Goal: Ask a question: Seek information or help from site administrators or community

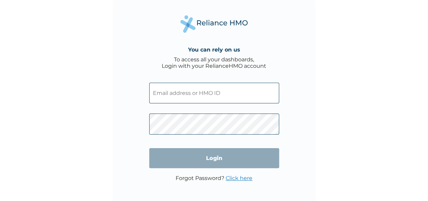
click at [267, 86] on input "text" at bounding box center [214, 93] width 130 height 21
paste input "PNG/10037/A"
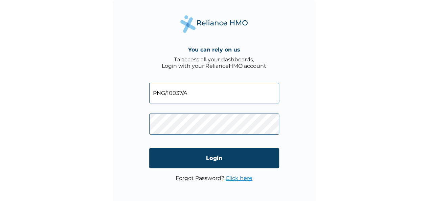
type input "PNG/10037/A"
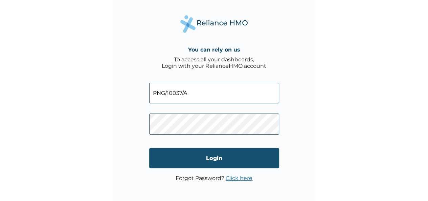
click at [226, 159] on input "Login" at bounding box center [214, 158] width 130 height 20
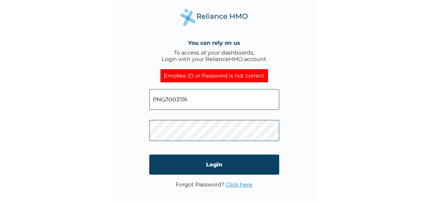
click at [234, 186] on link "Click here" at bounding box center [239, 184] width 27 height 6
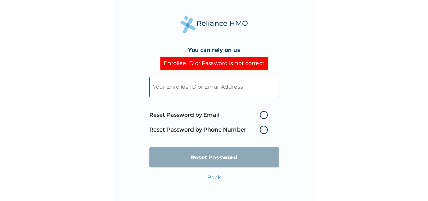
click at [264, 114] on label "Reset Password by Email" at bounding box center [210, 115] width 122 height 8
click at [261, 114] on input "Reset Password by Email" at bounding box center [255, 114] width 11 height 11
radio input "true"
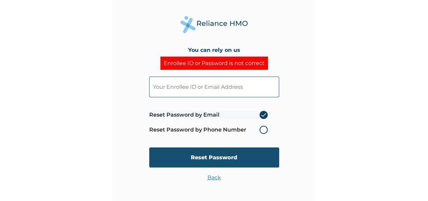
click at [237, 153] on input "Reset Password" at bounding box center [214, 157] width 130 height 20
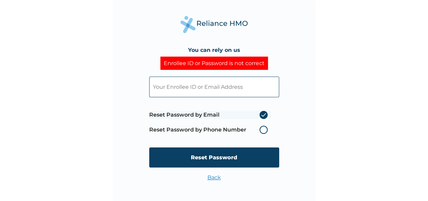
click at [215, 90] on input "text" at bounding box center [214, 87] width 130 height 21
paste input "PNG/10037/A"
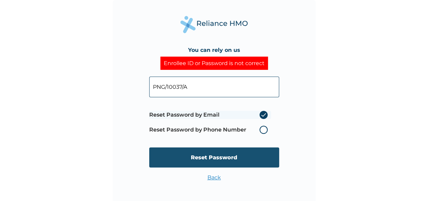
type input "PNG/10037/A"
click at [225, 164] on input "Reset Password" at bounding box center [214, 157] width 130 height 20
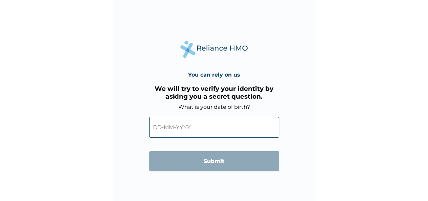
click at [194, 128] on input "text" at bounding box center [214, 127] width 130 height 21
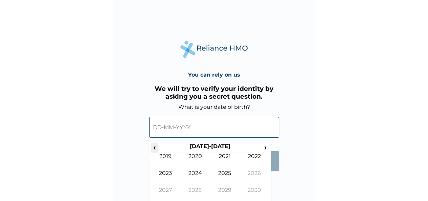
click at [155, 151] on span "‹" at bounding box center [154, 147] width 7 height 8
click at [266, 148] on span "›" at bounding box center [265, 147] width 7 height 8
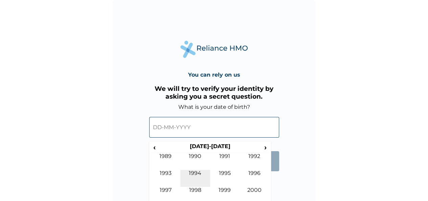
click at [199, 174] on td "1994" at bounding box center [195, 178] width 30 height 17
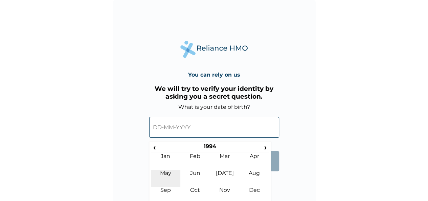
click at [170, 178] on td "May" at bounding box center [166, 178] width 30 height 17
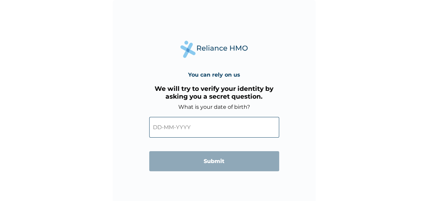
scroll to position [2, 0]
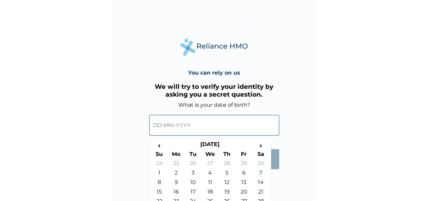
click at [230, 127] on input "text" at bounding box center [214, 125] width 130 height 21
click at [260, 198] on td "28" at bounding box center [261, 202] width 17 height 9
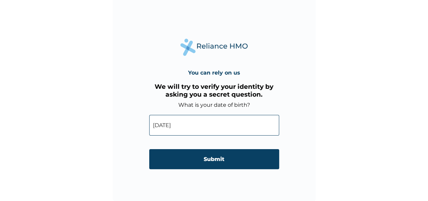
click at [159, 125] on input "28-05-1994" at bounding box center [214, 125] width 130 height 21
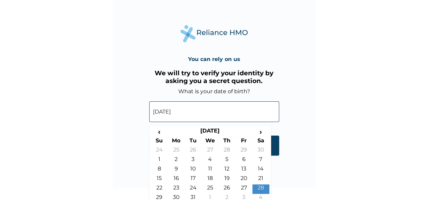
scroll to position [20, 0]
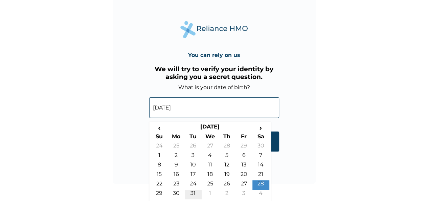
click at [197, 192] on td "31" at bounding box center [193, 194] width 17 height 9
type input "31-05-1994"
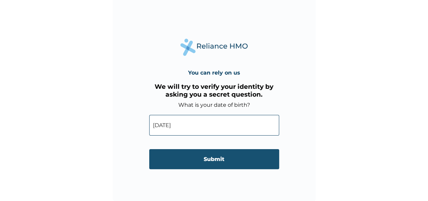
click at [212, 157] on input "Submit" at bounding box center [214, 159] width 130 height 20
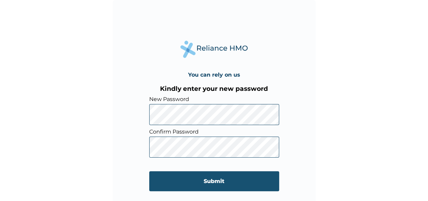
click at [209, 181] on input "Submit" at bounding box center [214, 181] width 130 height 20
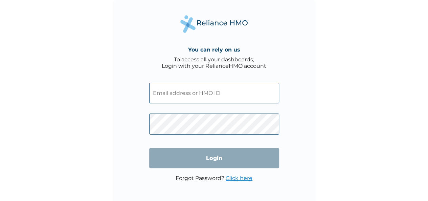
click at [167, 94] on input "text" at bounding box center [214, 93] width 130 height 21
type input "PNG/10037/A"
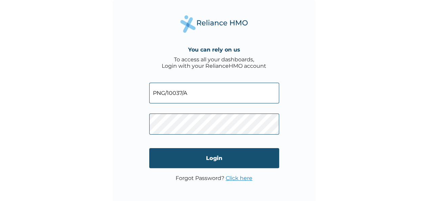
click at [207, 156] on input "Login" at bounding box center [214, 158] width 130 height 20
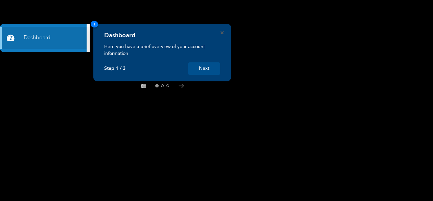
click at [202, 65] on button "Next" at bounding box center [204, 68] width 32 height 13
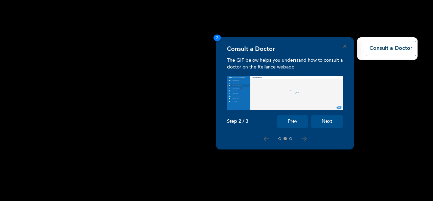
click at [319, 121] on button "Next" at bounding box center [327, 121] width 32 height 13
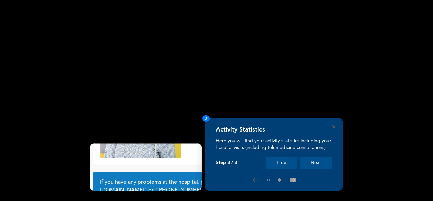
scroll to position [61, 0]
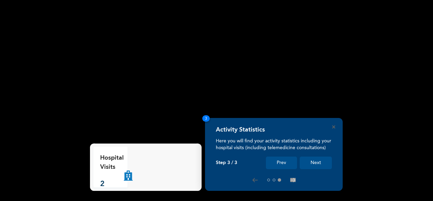
click at [318, 162] on button "Next" at bounding box center [316, 162] width 32 height 13
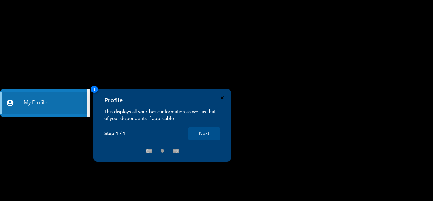
click at [223, 97] on icon "Close" at bounding box center [222, 97] width 3 height 3
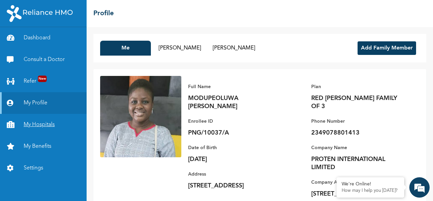
click at [46, 123] on link "My Hospitals" at bounding box center [43, 125] width 87 height 22
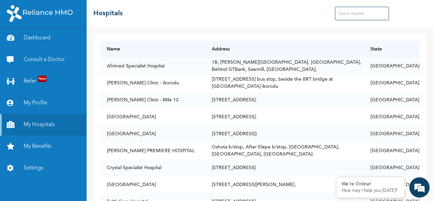
click at [354, 14] on input "text" at bounding box center [362, 14] width 54 height 14
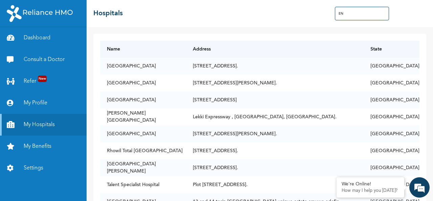
type input "E"
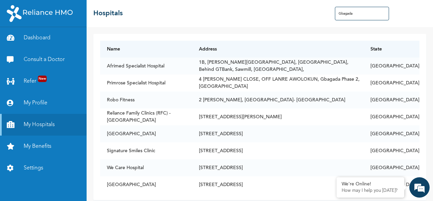
type input "Gbagada"
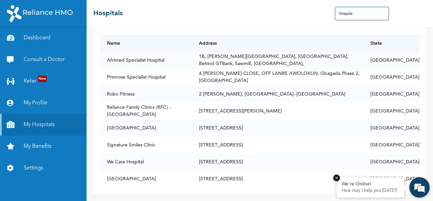
click at [385, 190] on p "How may I help you [DATE]?" at bounding box center [371, 190] width 58 height 5
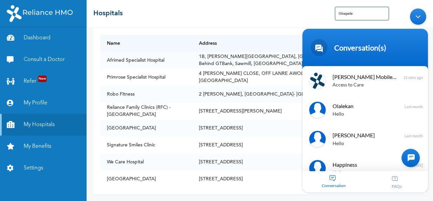
click at [412, 156] on div at bounding box center [411, 157] width 18 height 18
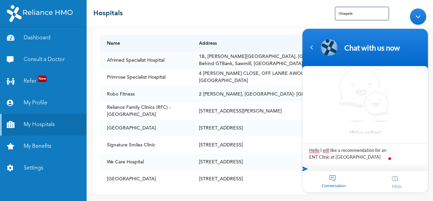
type textarea "Hello I will like a recommendation for an ENT Clinic at [GEOGRAPHIC_DATA]"
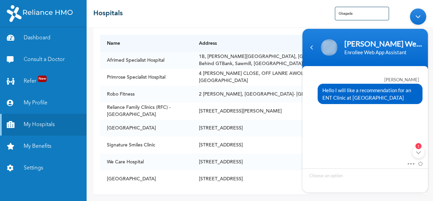
scroll to position [112, 0]
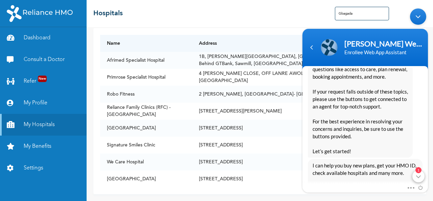
click at [419, 177] on div "1" at bounding box center [419, 176] width 12 height 12
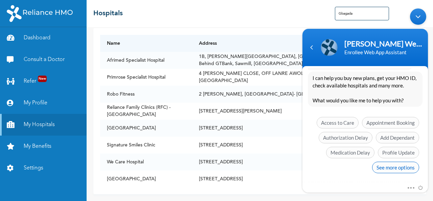
click at [381, 165] on span "See more options" at bounding box center [395, 167] width 47 height 12
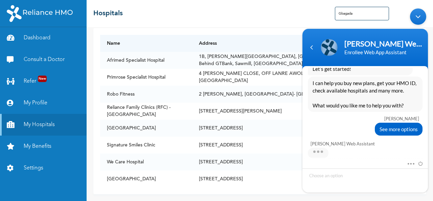
scroll to position [249, 0]
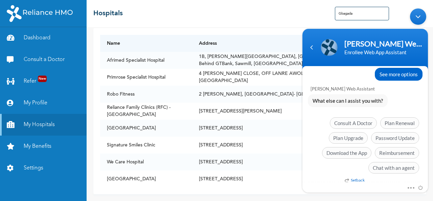
click at [381, 165] on span "Chat with an agent" at bounding box center [394, 167] width 51 height 12
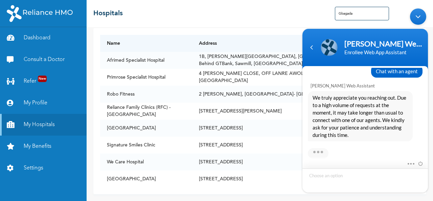
scroll to position [352, 0]
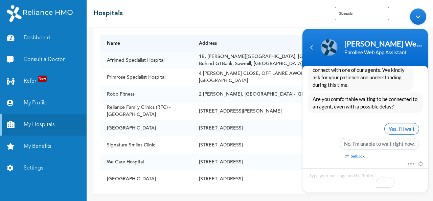
click at [401, 128] on span "Yes, I’ll wait" at bounding box center [402, 129] width 35 height 12
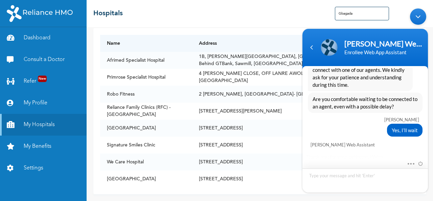
scroll to position [440, 0]
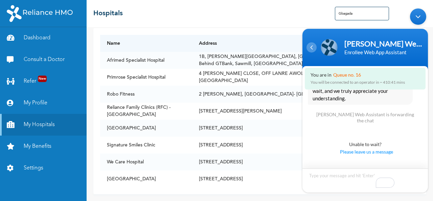
click at [310, 50] on div "Navigation go back" at bounding box center [312, 47] width 10 height 10
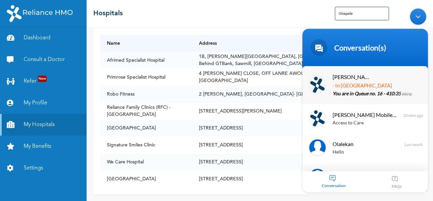
click at [372, 90] on p "You are in Queue no. 16 - 410:35 mins" at bounding box center [375, 94] width 85 height 8
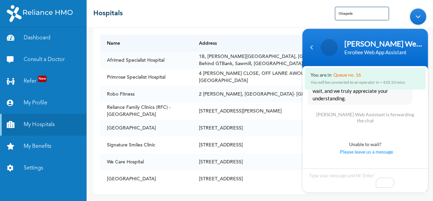
click at [418, 21] on div "Minimize live chat window" at bounding box center [418, 16] width 16 height 16
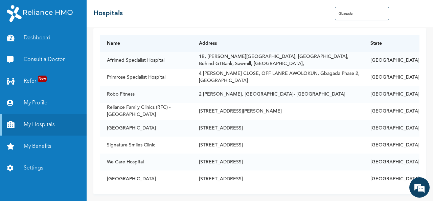
click at [40, 36] on link "Dashboard" at bounding box center [43, 38] width 87 height 22
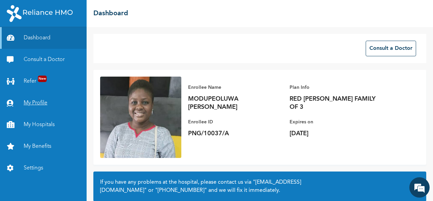
click at [46, 105] on link "My Profile" at bounding box center [43, 103] width 87 height 22
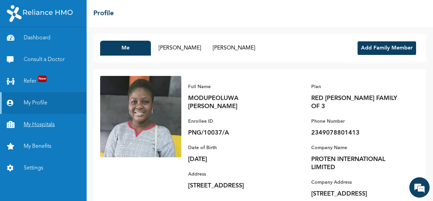
click at [46, 124] on link "My Hospitals" at bounding box center [43, 125] width 87 height 22
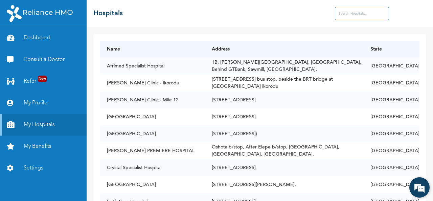
click at [414, 196] on div "We're Online! How may I help you [DATE]?" at bounding box center [420, 187] width 20 height 20
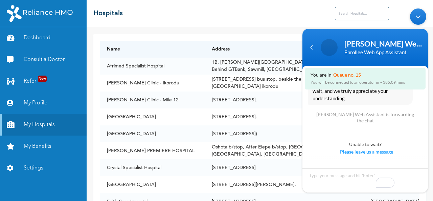
click at [420, 18] on div "Minimize live chat window" at bounding box center [418, 16] width 16 height 16
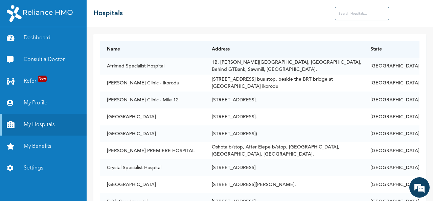
click at [358, 14] on input "text" at bounding box center [362, 14] width 54 height 14
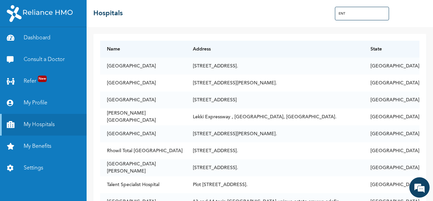
type input "ENT"
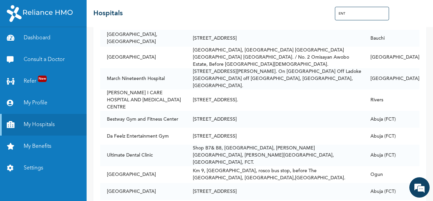
scroll to position [5054, 0]
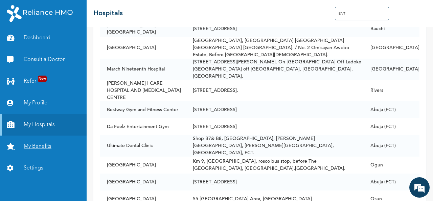
click at [23, 150] on link "My Benefits" at bounding box center [43, 146] width 87 height 22
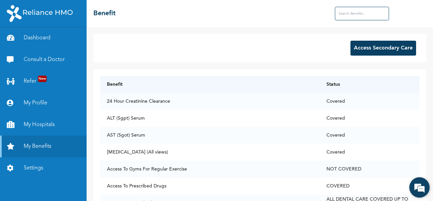
click at [420, 188] on em at bounding box center [420, 187] width 18 height 18
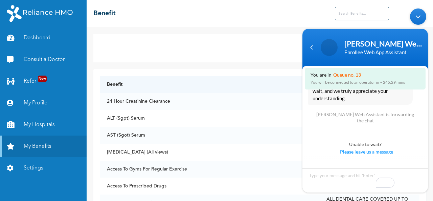
click at [418, 15] on div "Minimize live chat window" at bounding box center [418, 16] width 16 height 16
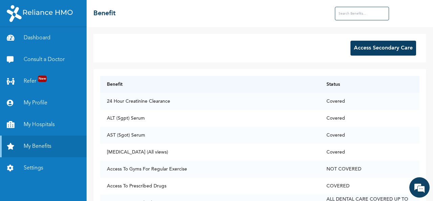
click at [344, 15] on input "text" at bounding box center [362, 14] width 54 height 14
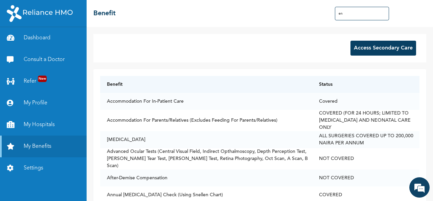
type input "ENT"
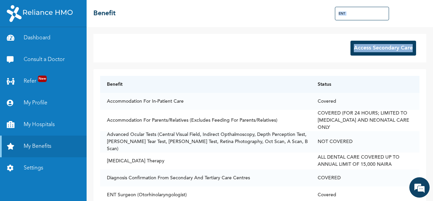
drag, startPoint x: 433, startPoint y: 25, endPoint x: 432, endPoint y: 47, distance: 22.4
click at [432, 47] on div "☰ Benefit ENT Access Secondary Care Benefit Status Accommodation For In-Patient…" at bounding box center [260, 100] width 347 height 201
click at [420, 192] on em at bounding box center [420, 187] width 18 height 18
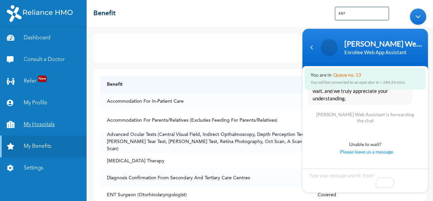
click at [51, 128] on link "My Hospitals" at bounding box center [43, 125] width 87 height 22
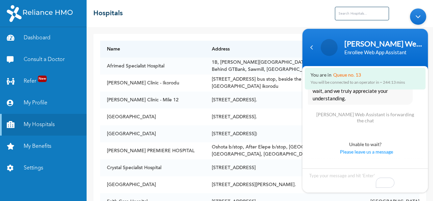
click at [423, 17] on div "Minimize live chat window" at bounding box center [418, 16] width 16 height 16
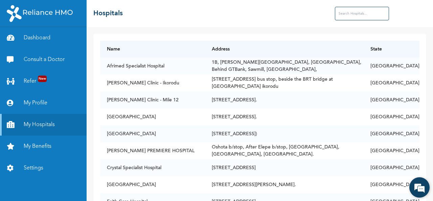
click at [418, 188] on em at bounding box center [420, 187] width 18 height 18
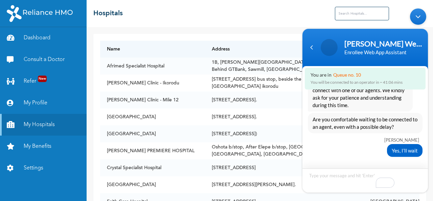
scroll to position [326, 0]
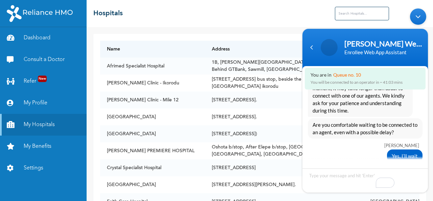
click at [419, 20] on div "Minimize live chat window" at bounding box center [418, 16] width 16 height 16
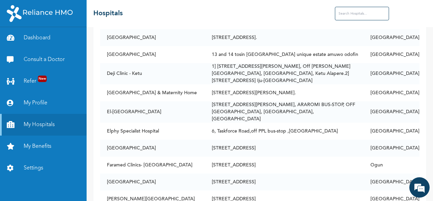
scroll to position [0, 0]
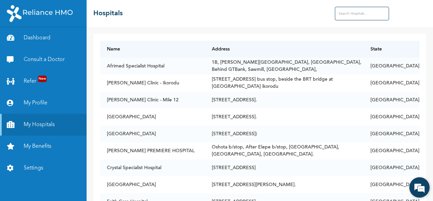
click at [422, 186] on em at bounding box center [420, 187] width 18 height 18
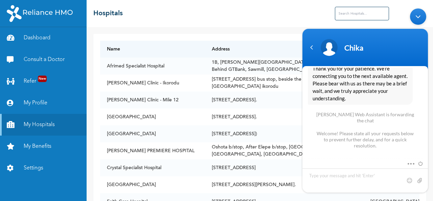
scroll to position [519, 0]
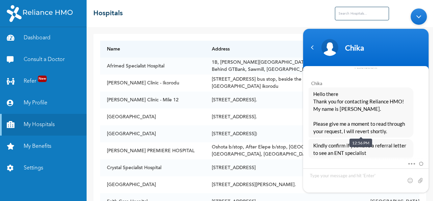
drag, startPoint x: 375, startPoint y: 90, endPoint x: 405, endPoint y: 55, distance: 45.6
click at [404, 55] on div "Chika" at bounding box center [365, 47] width 117 height 17
click at [343, 176] on textarea "Type your message and hit 'Enter'" at bounding box center [366, 180] width 126 height 24
type textarea "Hello [PERSON_NAME], but my ear tells me so"
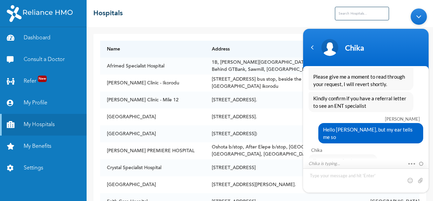
scroll to position [603, 0]
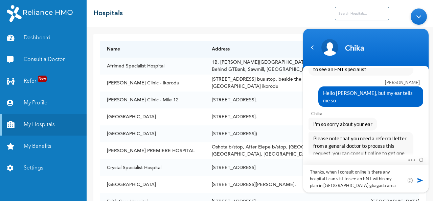
type textarea "Thanks, when I consult online is there any hospital I can vist to see an ENT wi…"
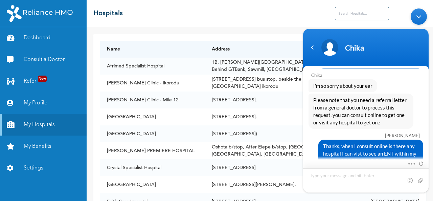
scroll to position [672, 0]
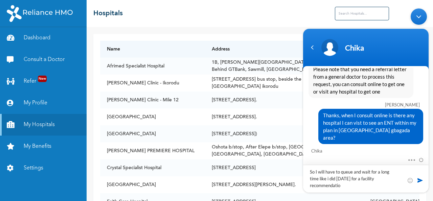
type textarea "So I will have to queue and wait for a long time like i did [DATE] for a facili…"
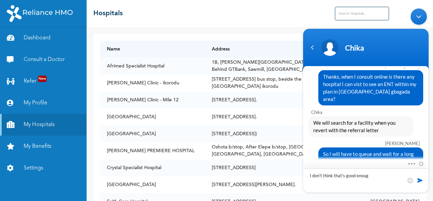
type textarea "I don't think that's good enough"
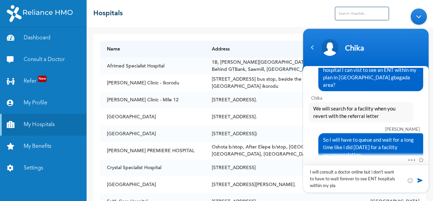
type textarea "I will consult a doctor online but i don't want to have to wait forever to see …"
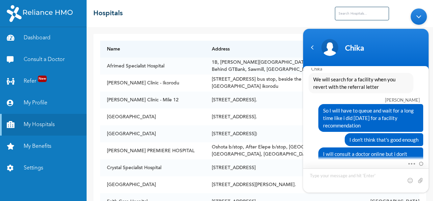
scroll to position [777, 0]
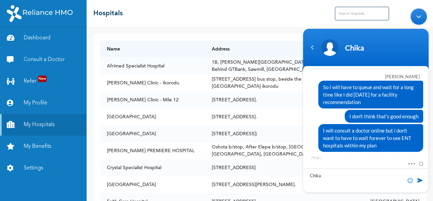
click at [412, 181] on span at bounding box center [410, 180] width 7 height 7
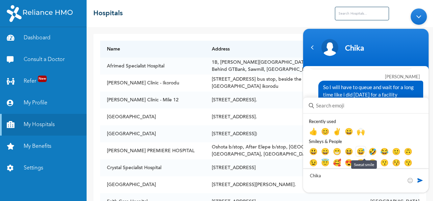
click at [364, 153] on em "😅" at bounding box center [361, 151] width 8 height 8
type textarea "Chika😅"
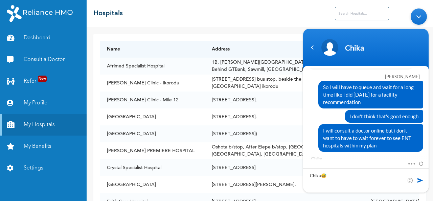
click at [421, 180] on span at bounding box center [420, 180] width 7 height 7
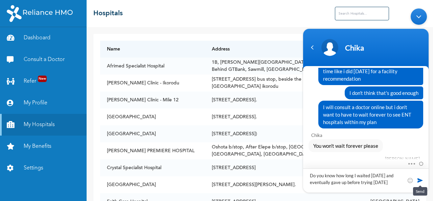
type textarea "Do you know how long I waited [DATE] and eventually gave up before trying [DATE…"
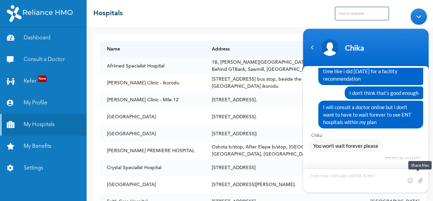
scroll to position [829, 0]
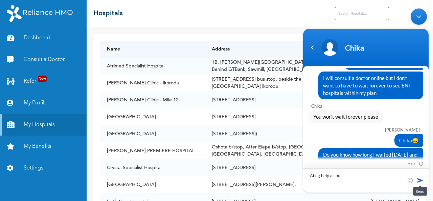
type textarea "Abeg help a soul"
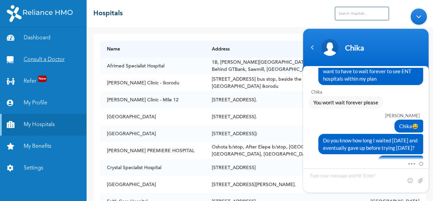
click at [35, 63] on link "Consult a Doctor" at bounding box center [43, 60] width 87 height 22
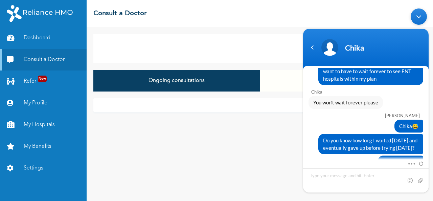
click at [427, 18] on div "Minimize live chat window" at bounding box center [419, 16] width 16 height 16
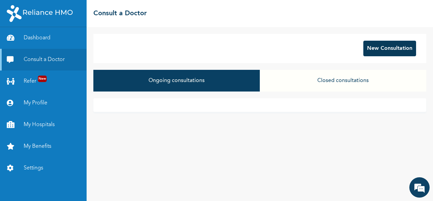
click at [402, 47] on button "New Consultation" at bounding box center [390, 49] width 53 height 16
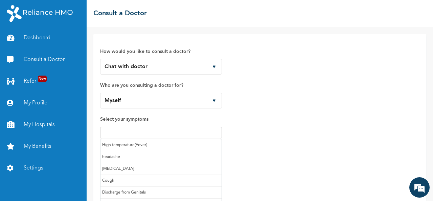
click at [160, 129] on input "text" at bounding box center [161, 133] width 118 height 8
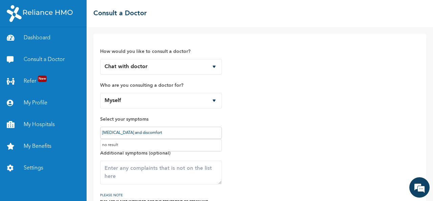
type input "[MEDICAL_DATA] and discomfort"
click at [174, 163] on textarea at bounding box center [161, 172] width 122 height 24
drag, startPoint x: 151, startPoint y: 131, endPoint x: 94, endPoint y: 139, distance: 57.4
click at [94, 139] on div "How would you like to consult a doctor? Chat with doctor Phone Call Who are you…" at bounding box center [259, 135] width 333 height 203
click at [135, 174] on textarea "To enrich screen reader interactions, please activate Accessibility in Grammarl…" at bounding box center [161, 172] width 122 height 24
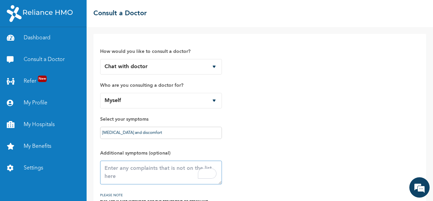
paste textarea "[MEDICAL_DATA] and discomfort"
type textarea "[MEDICAL_DATA] and discomfort"
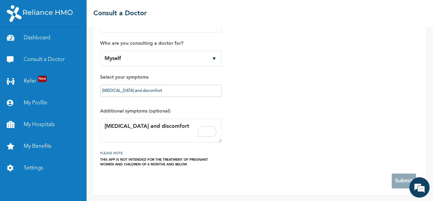
scroll to position [844, 0]
click at [419, 189] on em at bounding box center [420, 187] width 18 height 18
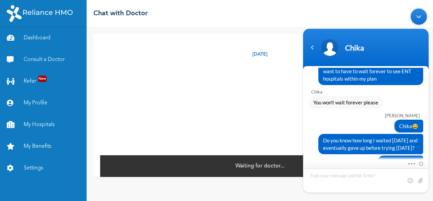
click at [329, 179] on textarea "Type your message and hit 'Enter'" at bounding box center [366, 180] width 126 height 24
type textarea "Chika don ghost me"
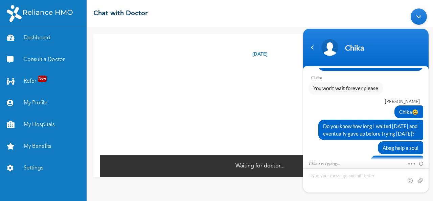
scroll to position [889, 0]
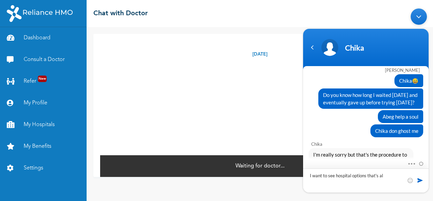
type textarea "I want to see hospital options that's all"
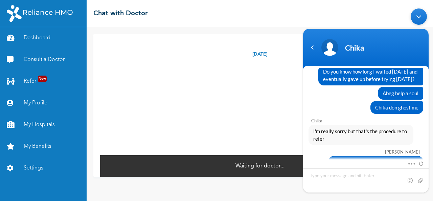
click at [423, 13] on div "Minimize live chat window" at bounding box center [419, 16] width 16 height 16
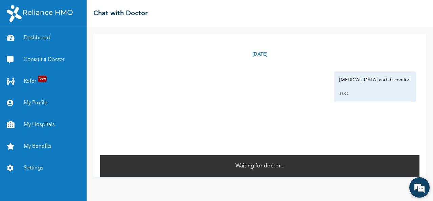
click at [416, 189] on em at bounding box center [420, 187] width 18 height 18
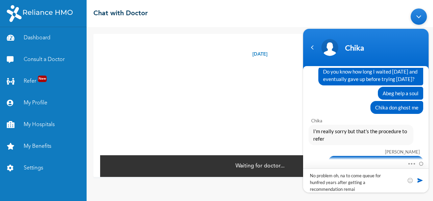
type textarea "No problem oh, na to come queue for hunfred years after getting a recommendatio…"
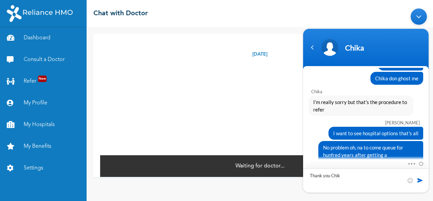
type textarea "Thank you Chika"
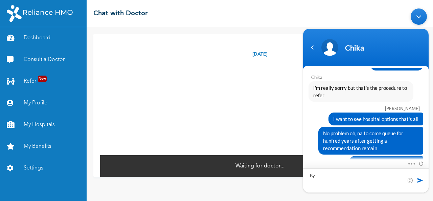
type textarea "Bye"
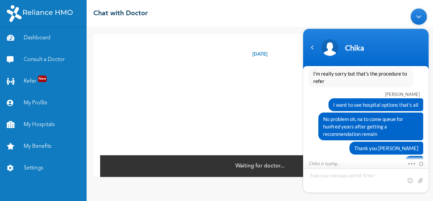
scroll to position [993, 0]
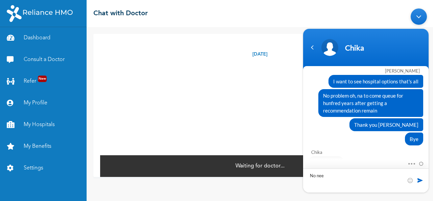
type textarea "No need"
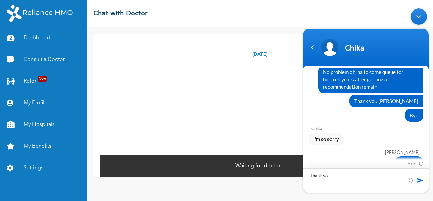
scroll to position [1040, 0]
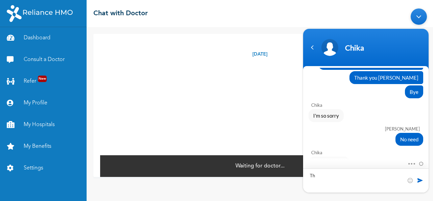
type textarea "T"
type textarea "Okay"
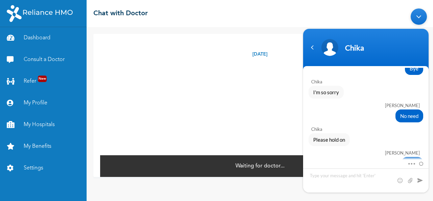
click at [420, 20] on div "Minimize live chat window" at bounding box center [419, 16] width 16 height 16
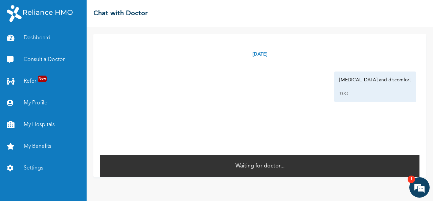
scroll to position [1095, 0]
click at [421, 187] on em at bounding box center [420, 187] width 18 height 18
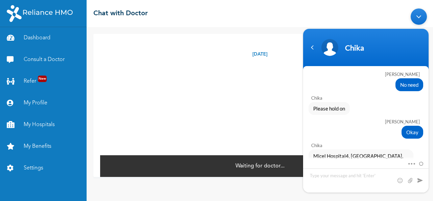
drag, startPoint x: 428, startPoint y: 157, endPoint x: 424, endPoint y: 166, distance: 8.8
click at [424, 166] on div "Mute Send email Share your screen" at bounding box center [366, 175] width 126 height 33
click at [353, 180] on textarea "Type your message and hit 'Enter'" at bounding box center [366, 180] width 126 height 24
type textarea "T"
type textarea "To see a gp?"
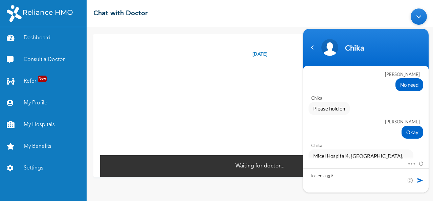
click at [420, 180] on span at bounding box center [420, 180] width 7 height 7
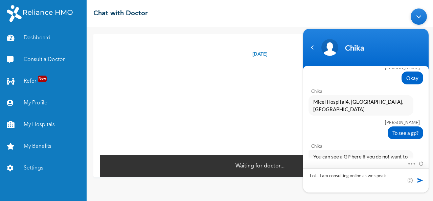
scroll to position [1163, 0]
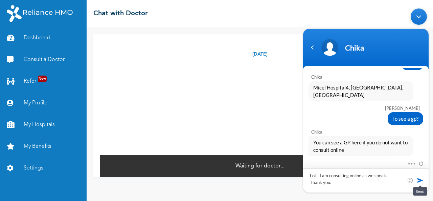
type textarea "Lol... I am consulting online as we speak. Thank you."
click at [420, 181] on span at bounding box center [420, 180] width 7 height 7
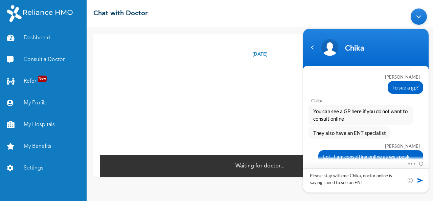
type textarea "Please stay with me Chika, doctor online is saying i need to see an ENT."
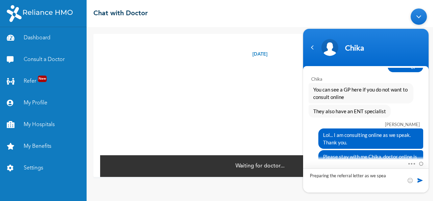
type textarea "Preparing the referral letter as we speak"
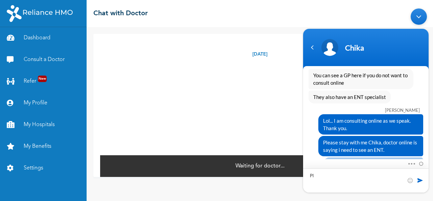
type textarea "P"
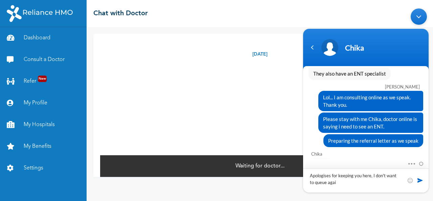
type textarea "Apologises for keeping you here, I don't want to queue again"
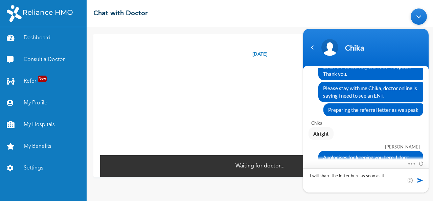
scroll to position [1308, 0]
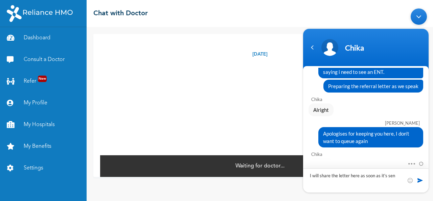
type textarea "I will share the letter here as soon as it's sent"
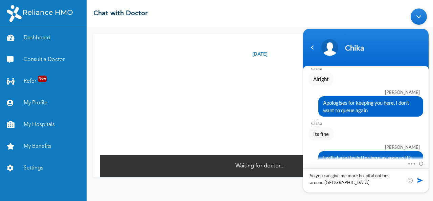
type textarea "So you can give me more hospital options around gbagada"
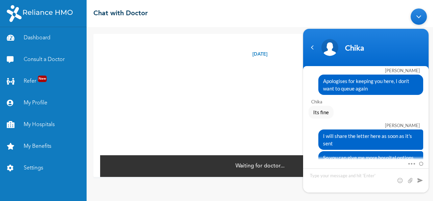
click at [433, 181] on div "Thursday, September 11th 2025 Ear pain and discomfort 13:05 * Waiting for docto…" at bounding box center [260, 114] width 347 height 174
click at [410, 179] on input "file" at bounding box center [410, 180] width 7 height 7
type input "C:\fakepath\218723976referral_letter.pdf"
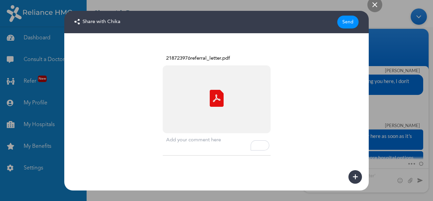
click at [348, 20] on div "Send" at bounding box center [347, 22] width 21 height 13
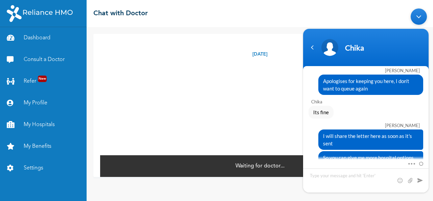
scroll to position [1407, 0]
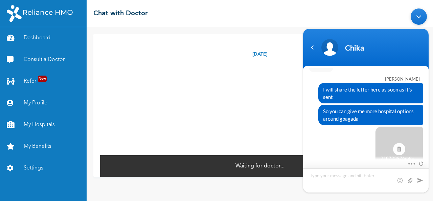
click at [364, 178] on textarea "Type your message and hit 'Enter'" at bounding box center [366, 180] width 126 height 24
type textarea "This is it"
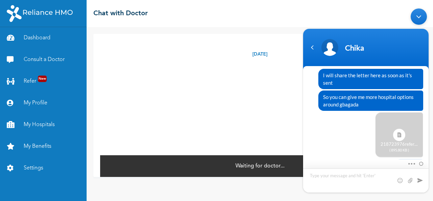
click at [325, 181] on textarea "Type your message and hit 'Enter'" at bounding box center [366, 180] width 126 height 24
click at [392, 93] on span "So you can give me more hospital options around gbagada" at bounding box center [370, 100] width 95 height 15
click at [370, 178] on textarea "Type your message and hit 'Enter'" at bounding box center [366, 180] width 126 height 24
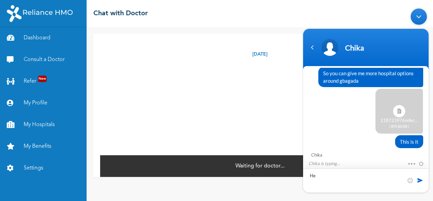
type textarea "H"
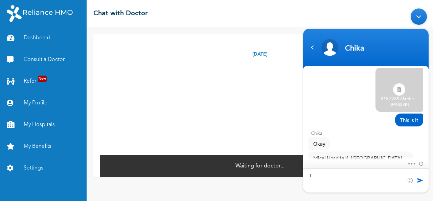
type textarea "I"
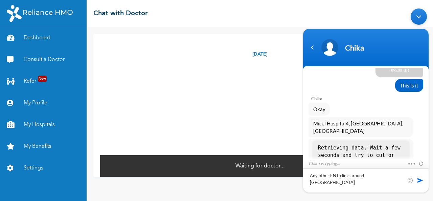
type textarea "Any other ENT clinic around Gbagada?"
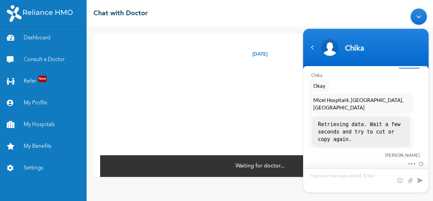
scroll to position [1548, 0]
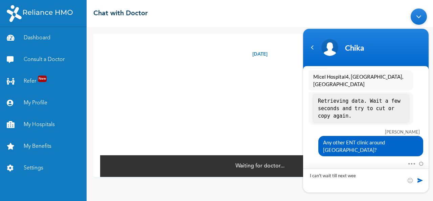
type textarea "I can't wait till next week"
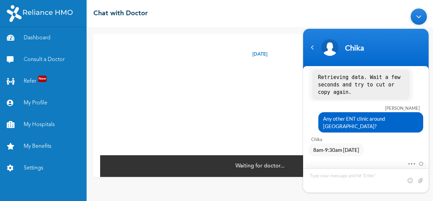
type textarea "I"
type textarea "Any other ENT clinic around gbagada? It's not complusory it has to be soluyi"
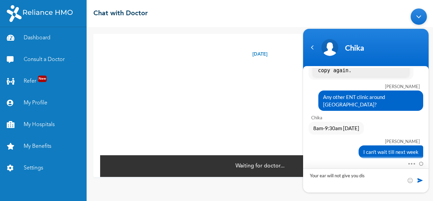
scroll to position [1616, 0]
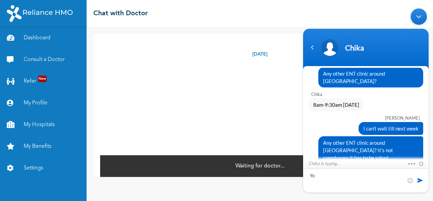
type textarea "Y"
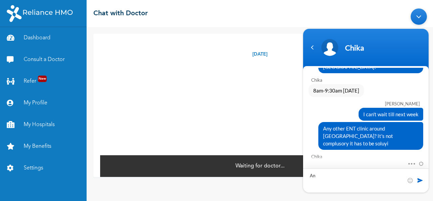
type textarea "A"
type textarea "Any one around Canoe, ajao estate area?"
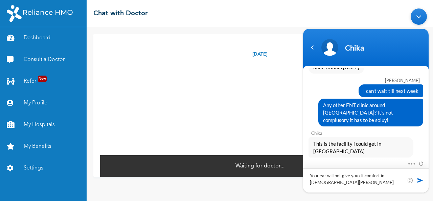
type textarea "Your ear will not give you discomfort in Jesus name"
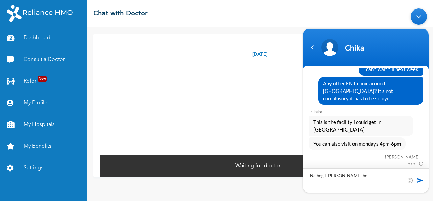
type textarea "Na beg i dey beg"
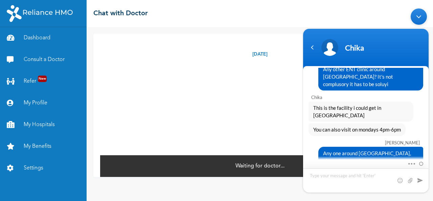
drag, startPoint x: 370, startPoint y: 178, endPoint x: 369, endPoint y: 184, distance: 6.0
drag, startPoint x: 69, startPoint y: 179, endPoint x: 234, endPoint y: 186, distance: 165.0
click at [234, 186] on div "Thursday, September 11th 2025 Ear pain and discomfort 13:05 * Waiting for docto…" at bounding box center [260, 114] width 347 height 174
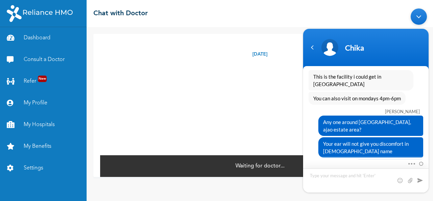
click at [321, 175] on textarea "Type your message and hit 'Enter'" at bounding box center [366, 180] width 126 height 24
type textarea "A"
type textarea "Is this because of my plan?"
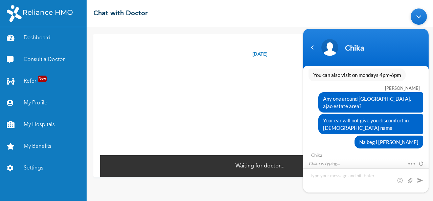
scroll to position [1768, 0]
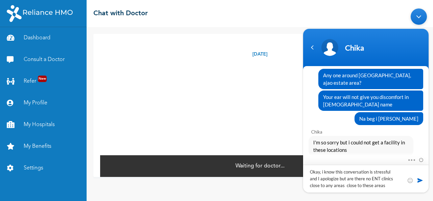
type textarea "Okay, i know this conversation is stressful and I apologize but are there no EN…"
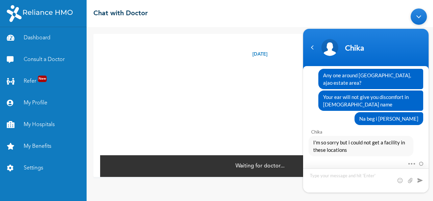
scroll to position [1806, 0]
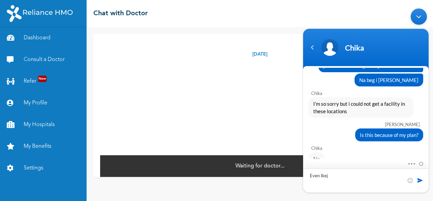
type textarea "Even Ikeja"
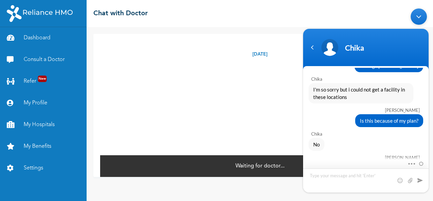
scroll to position [1844, 0]
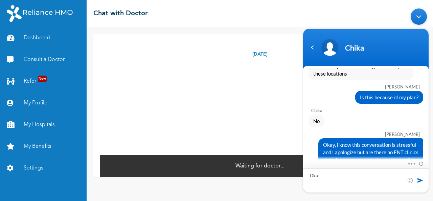
type textarea "Okay"
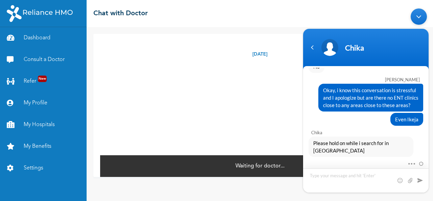
scroll to position [1913, 0]
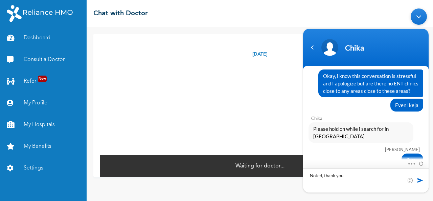
type textarea "Noted, thank you."
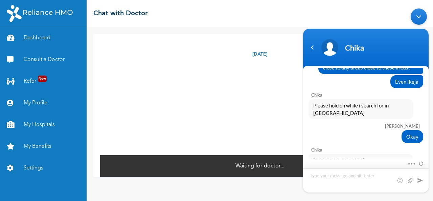
scroll to position [1959, 0]
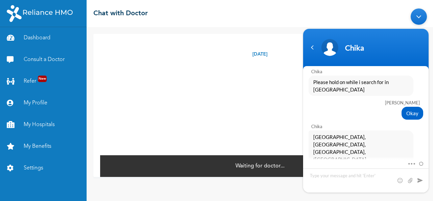
click at [428, 159] on div "Mute Send email Share your screen" at bounding box center [366, 175] width 126 height 33
drag, startPoint x: 428, startPoint y: 158, endPoint x: 428, endPoint y: 148, distance: 9.8
click at [428, 148] on section "m.talabi Hello I will like a recommendation for an ENT Clinic at Gbagada Naomi …" at bounding box center [366, 129] width 126 height 126
drag, startPoint x: 428, startPoint y: 157, endPoint x: 428, endPoint y: 147, distance: 10.5
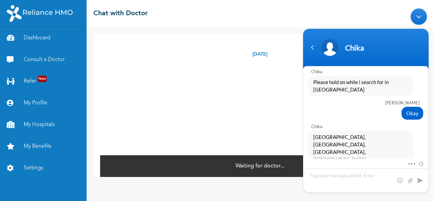
click at [428, 147] on section "m.talabi Hello I will like a recommendation for an ENT Clinic at Gbagada Naomi …" at bounding box center [366, 129] width 126 height 126
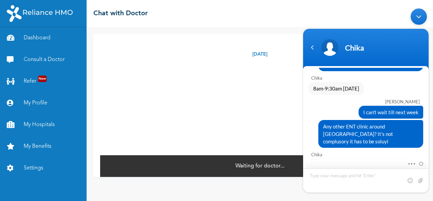
scroll to position [1633, 0]
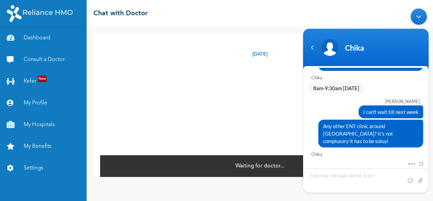
click at [418, 18] on div "Minimize live chat window" at bounding box center [419, 16] width 16 height 16
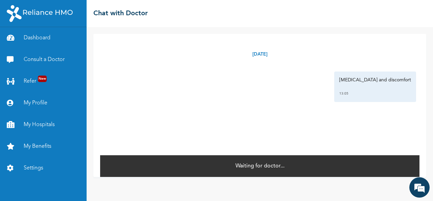
scroll to position [1981, 0]
